Goal: Communication & Community: Answer question/provide support

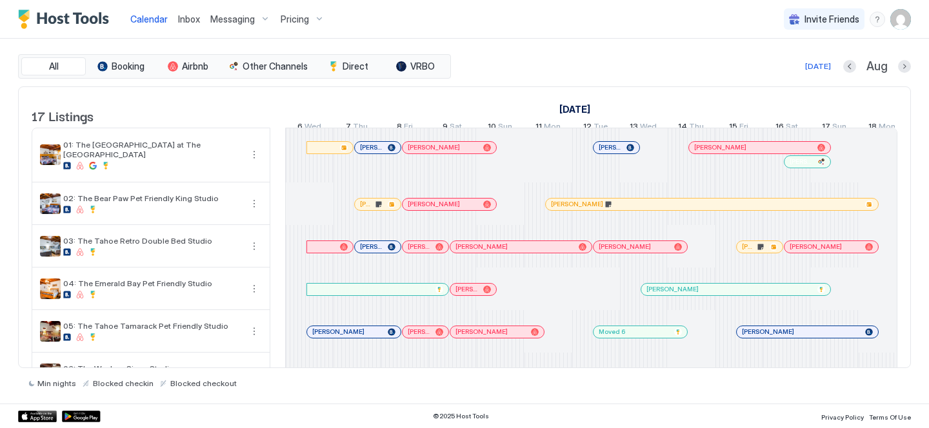
scroll to position [0, 717]
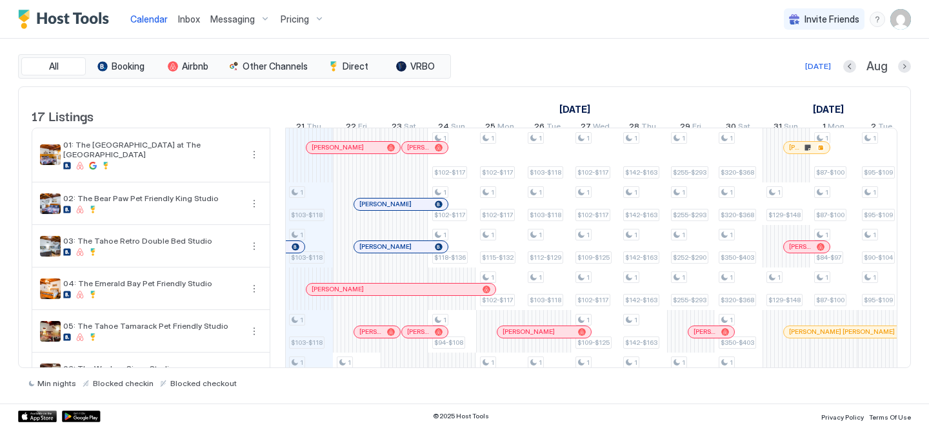
click at [188, 16] on span "Inbox" at bounding box center [189, 19] width 22 height 11
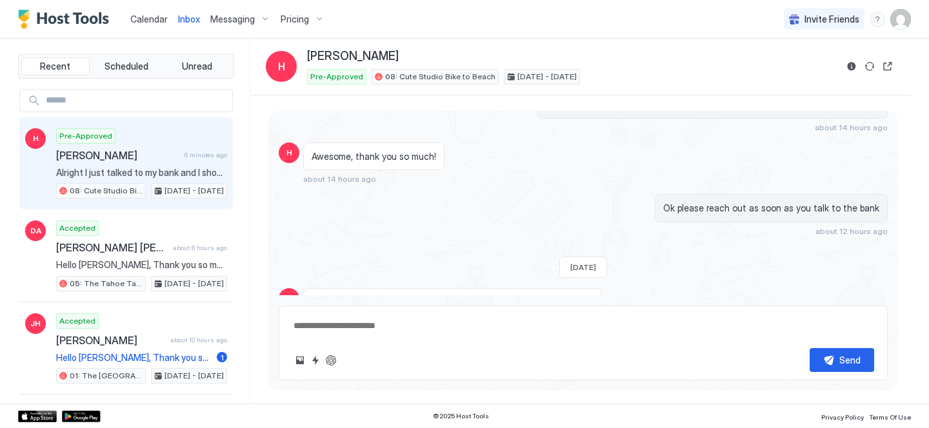
scroll to position [744, 0]
click at [381, 334] on textarea at bounding box center [583, 326] width 582 height 24
type textarea "**********"
click at [849, 359] on div "Send" at bounding box center [850, 361] width 21 height 14
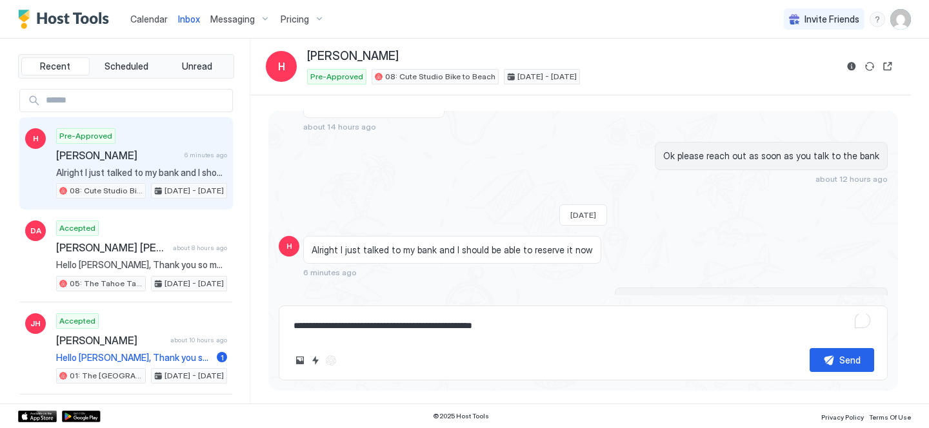
click at [538, 334] on textarea "**********" at bounding box center [583, 326] width 582 height 24
click at [892, 68] on button "Open reservation" at bounding box center [887, 66] width 15 height 15
click at [155, 17] on span "Calendar" at bounding box center [148, 19] width 37 height 11
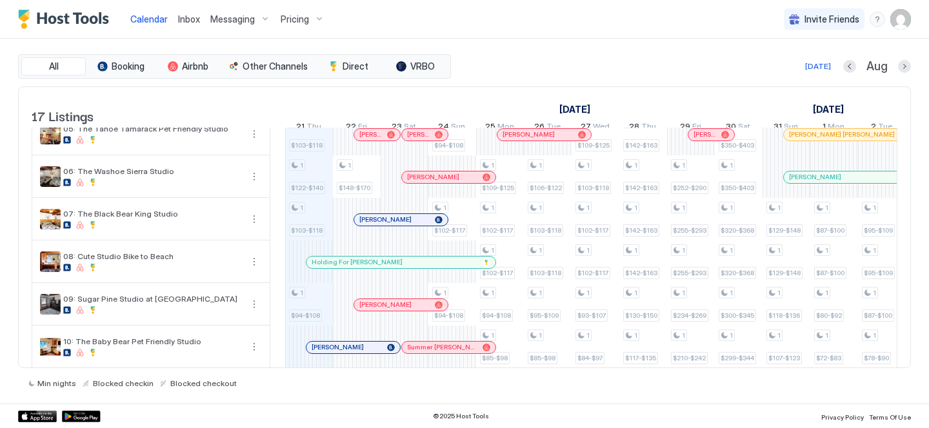
scroll to position [165, 0]
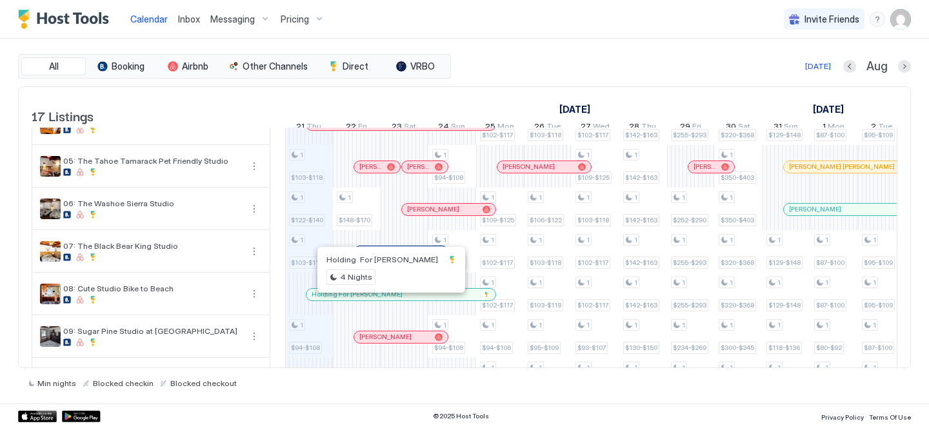
click at [372, 300] on div at bounding box center [372, 295] width 10 height 10
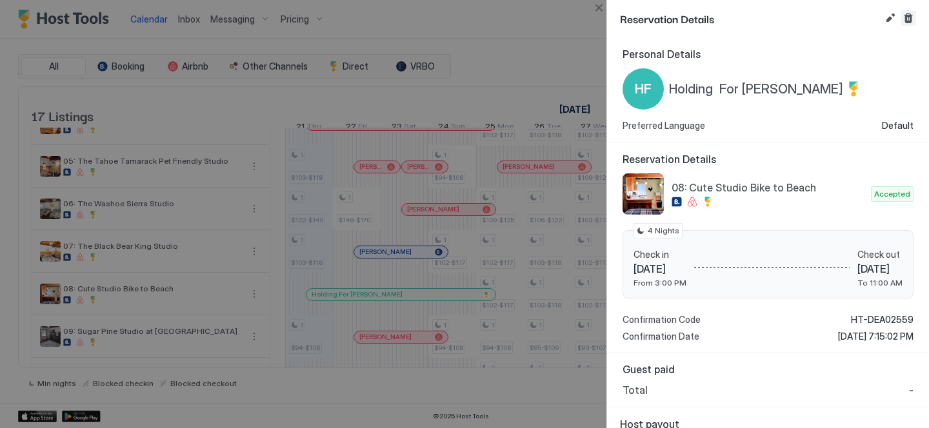
click at [913, 19] on button "Cancel reservation" at bounding box center [908, 17] width 15 height 15
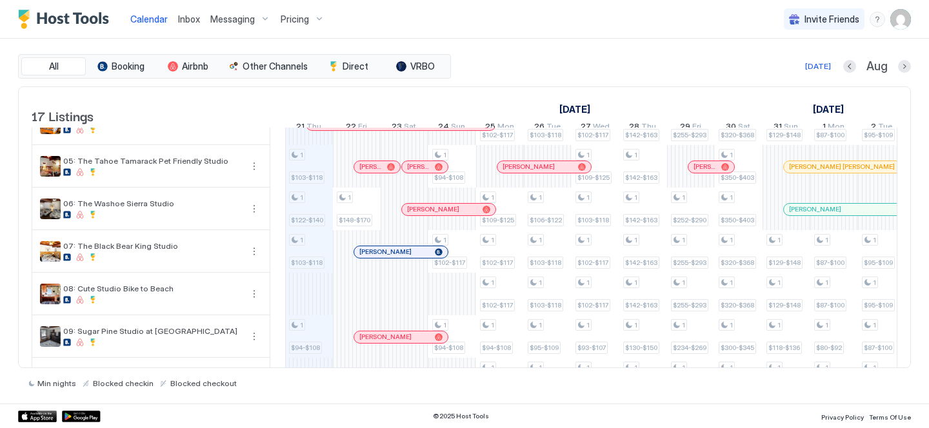
click at [181, 21] on span "Inbox" at bounding box center [189, 19] width 22 height 11
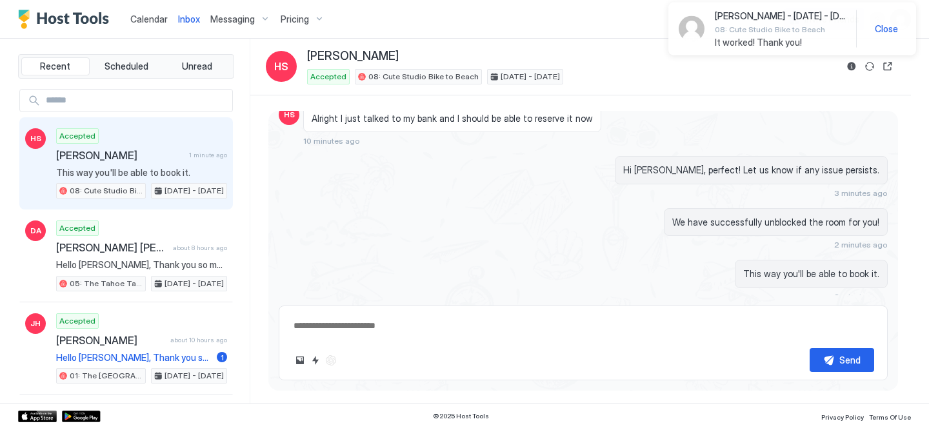
scroll to position [966, 0]
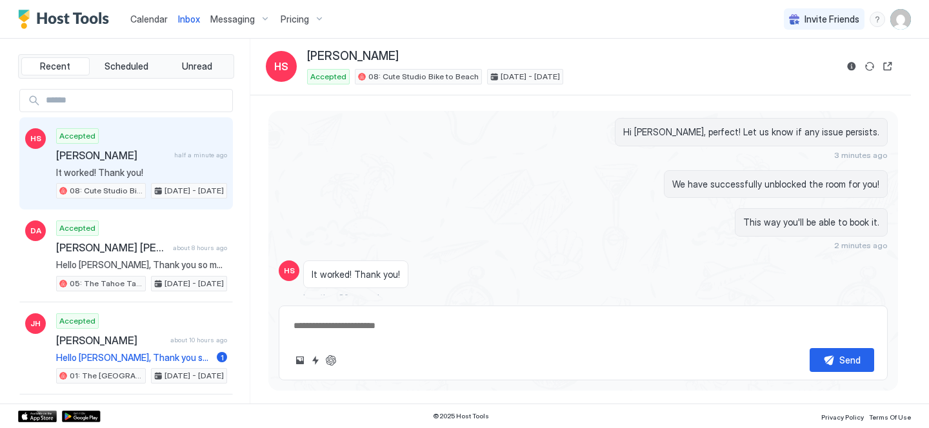
click at [830, 314] on div "Scheduled Messages" at bounding box center [829, 321] width 88 height 14
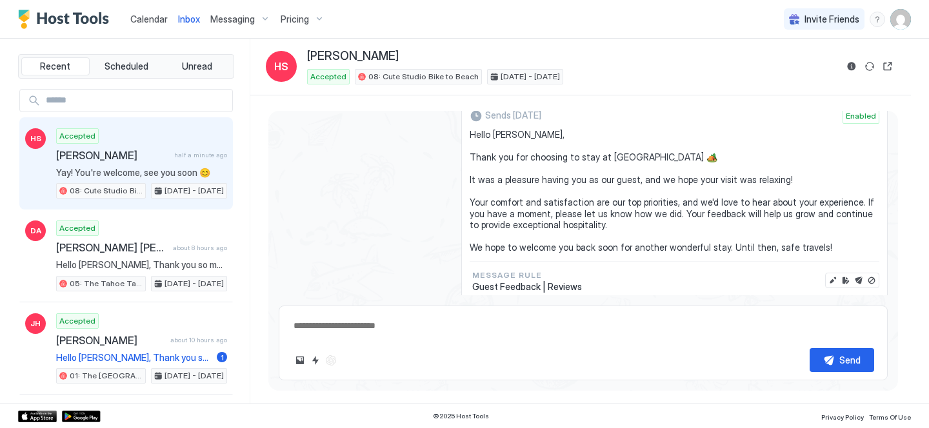
scroll to position [1589, 0]
click at [872, 312] on button "Scheduled Messages" at bounding box center [828, 320] width 120 height 17
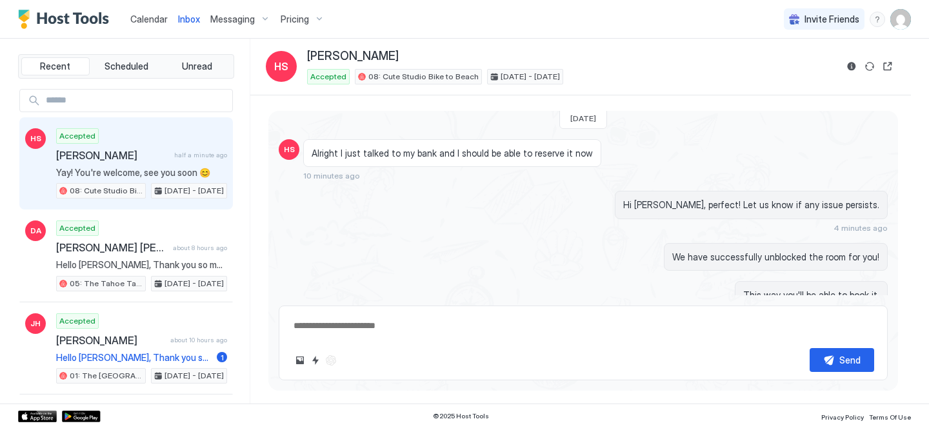
scroll to position [891, 0]
click at [134, 12] on link "Calendar" at bounding box center [148, 19] width 37 height 14
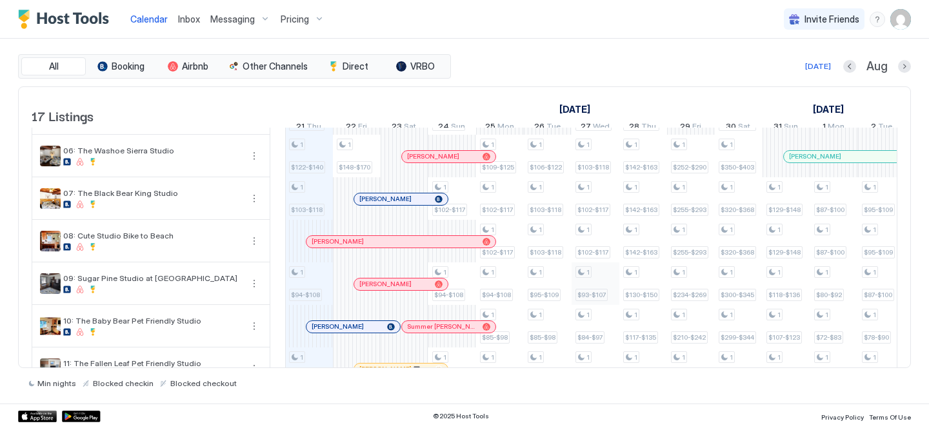
scroll to position [105, 0]
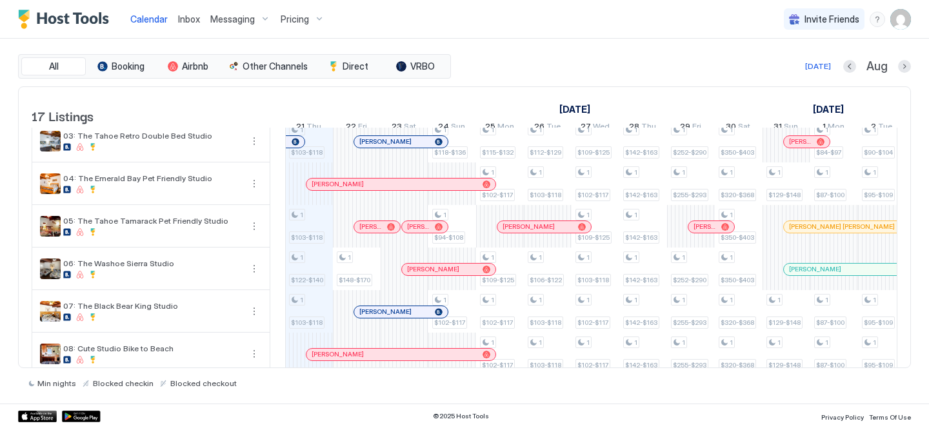
click at [191, 11] on div "Inbox" at bounding box center [189, 19] width 32 height 24
click at [183, 19] on span "Inbox" at bounding box center [189, 19] width 22 height 11
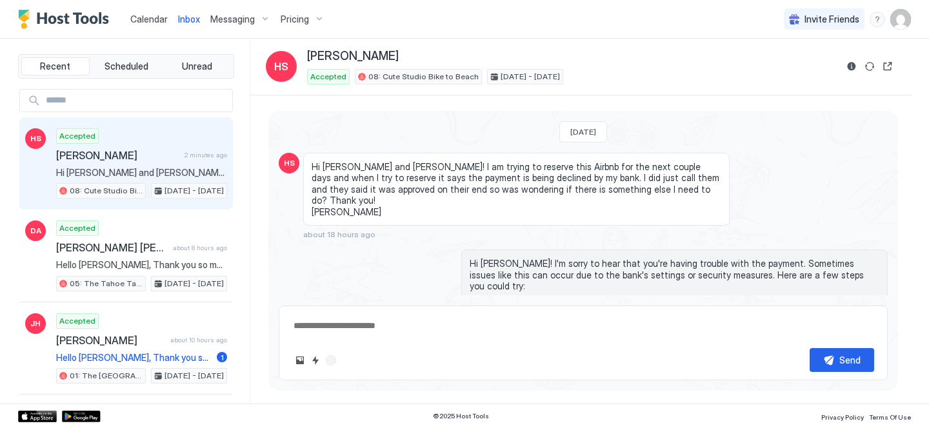
scroll to position [974, 0]
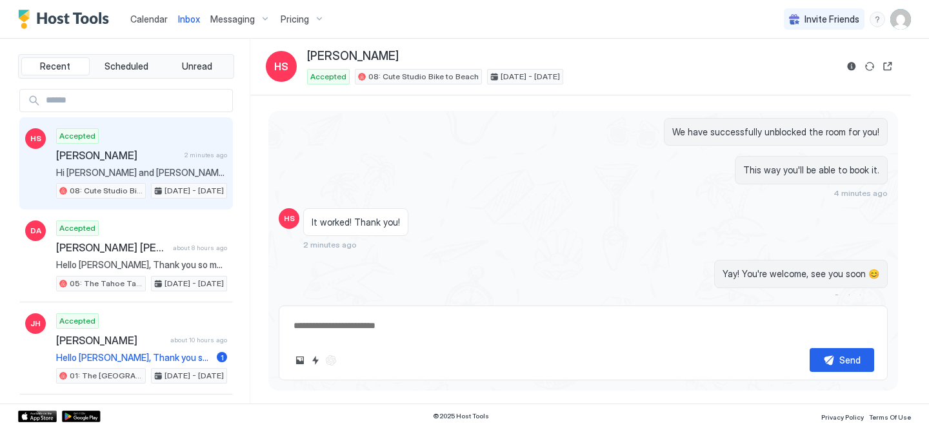
click at [807, 303] on div "[DATE] HS Hi [PERSON_NAME] and [PERSON_NAME]! I am trying to reserve this Airbn…" at bounding box center [583, 246] width 630 height 270
click at [801, 314] on div "Scheduled Messages" at bounding box center [829, 321] width 88 height 14
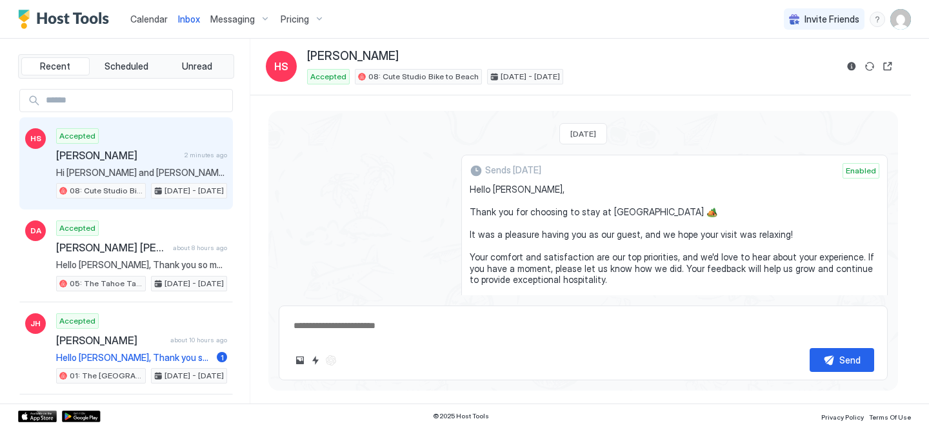
scroll to position [1545, 0]
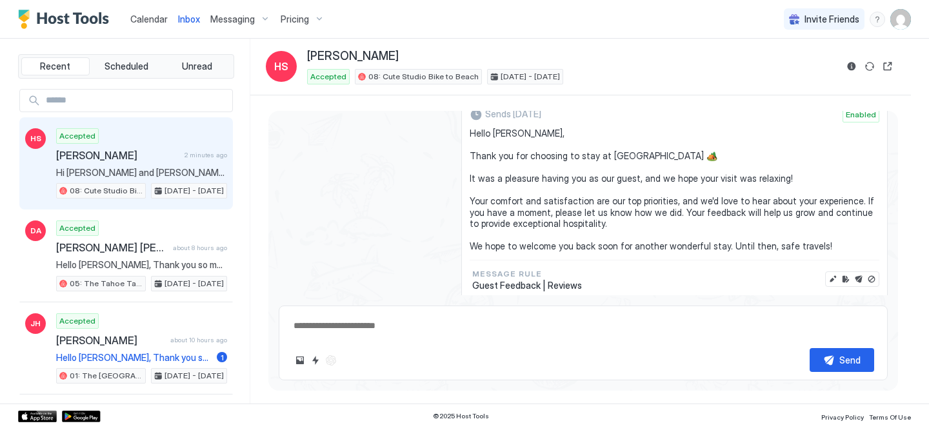
click at [854, 314] on div "Scheduled Messages" at bounding box center [829, 321] width 88 height 14
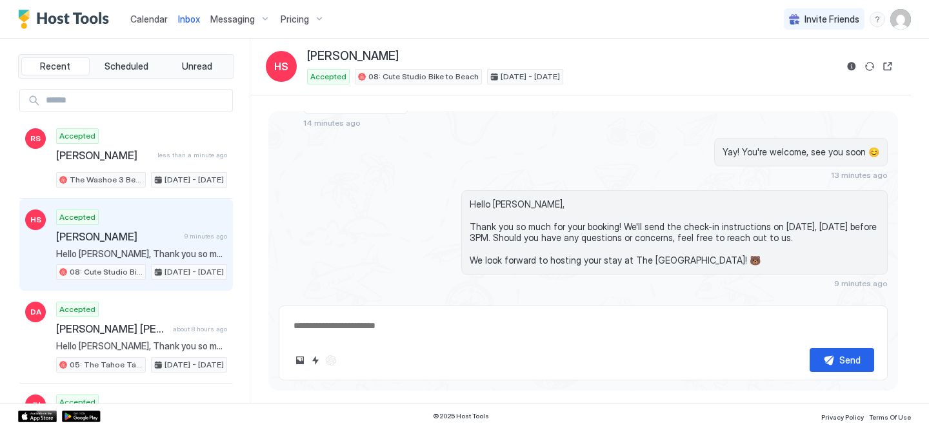
scroll to position [1083, 0]
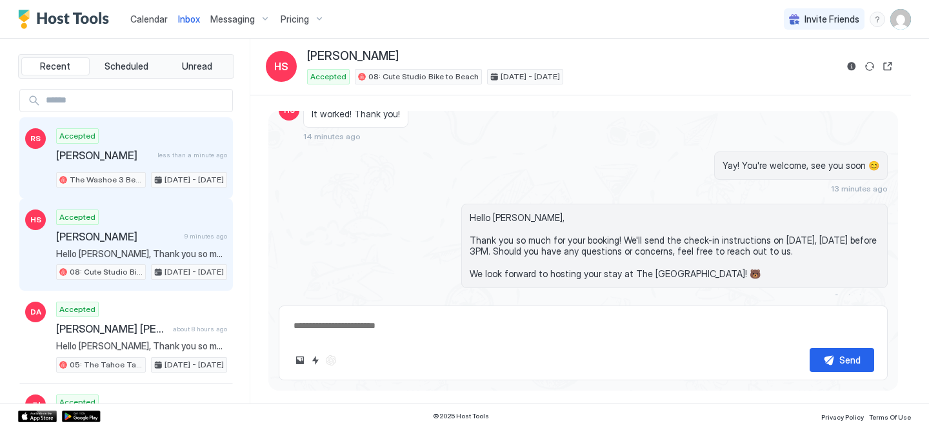
click at [122, 157] on span "[PERSON_NAME]" at bounding box center [104, 155] width 96 height 13
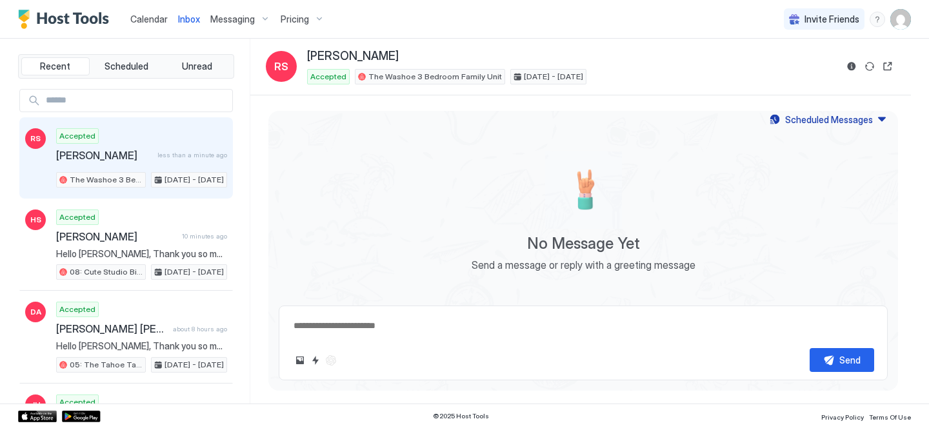
click at [141, 20] on span "Calendar" at bounding box center [148, 19] width 37 height 11
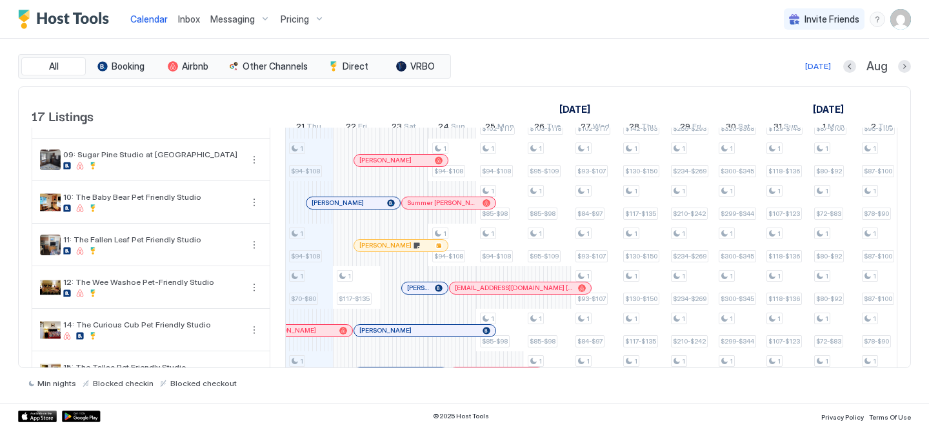
scroll to position [516, 0]
